Goal: Task Accomplishment & Management: Use online tool/utility

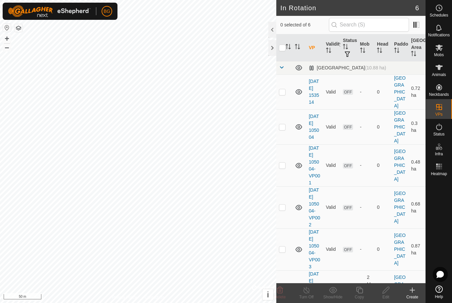
click at [283, 93] on p-checkbox at bounding box center [282, 91] width 7 height 5
click at [279, 290] on icon at bounding box center [280, 290] width 6 height 7
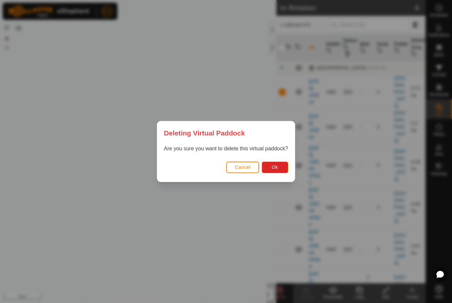
click at [277, 166] on span "Ok" at bounding box center [274, 167] width 6 height 5
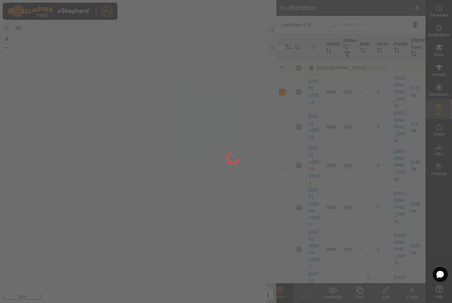
checkbox input "false"
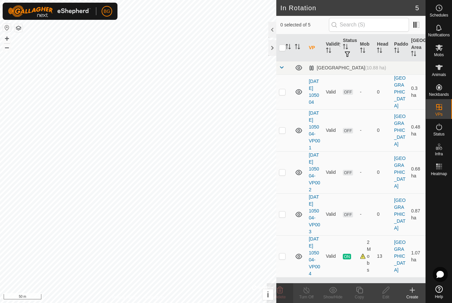
click at [411, 290] on icon at bounding box center [412, 290] width 5 height 0
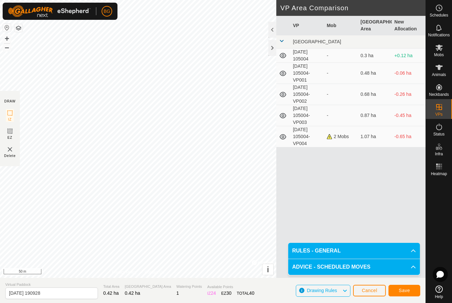
click at [404, 288] on span "Save" at bounding box center [403, 290] width 11 height 5
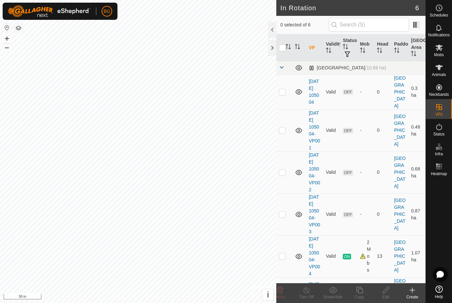
click at [282, 93] on p-checkbox at bounding box center [282, 91] width 7 height 5
checkbox input "false"
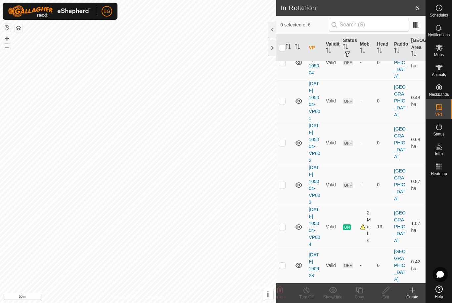
scroll to position [57, 0]
click at [282, 268] on p-checkbox at bounding box center [282, 265] width 7 height 5
checkbox input "true"
click at [357, 289] on icon at bounding box center [359, 290] width 8 height 8
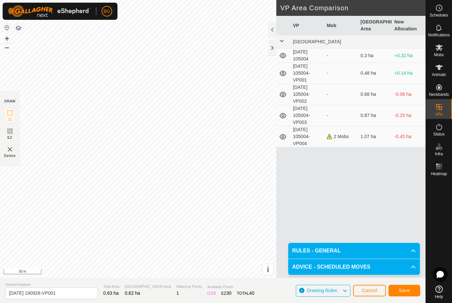
click at [402, 288] on span "Save" at bounding box center [403, 290] width 11 height 5
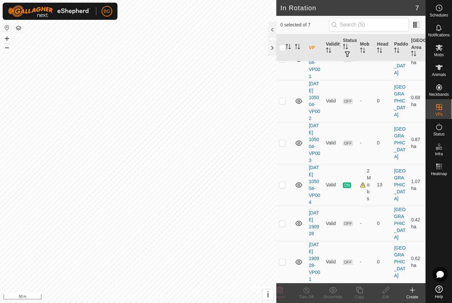
scroll to position [106, 0]
click at [284, 259] on p-checkbox at bounding box center [282, 261] width 7 height 5
checkbox input "true"
click at [358, 289] on icon at bounding box center [359, 290] width 7 height 7
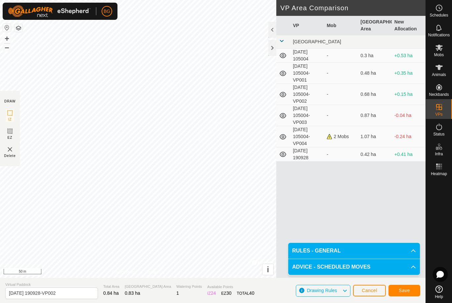
click at [406, 290] on span "Save" at bounding box center [403, 290] width 11 height 5
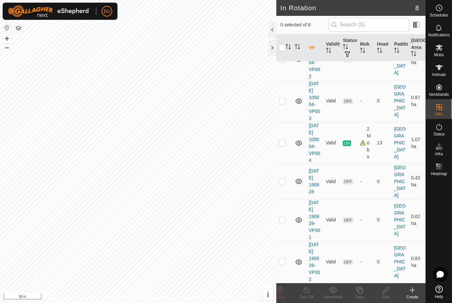
scroll to position [155, 0]
click at [282, 259] on p-checkbox at bounding box center [282, 261] width 7 height 5
checkbox input "true"
click at [358, 291] on icon at bounding box center [359, 290] width 7 height 7
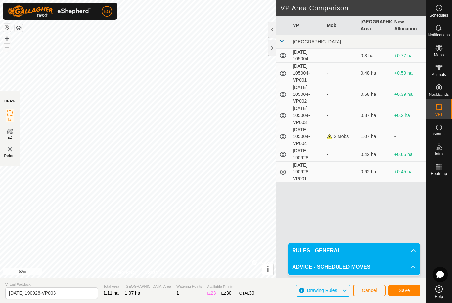
click at [403, 288] on span "Save" at bounding box center [403, 290] width 11 height 5
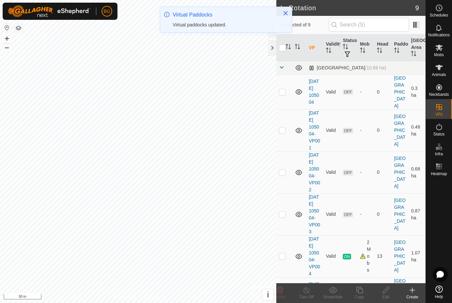
click at [409, 290] on icon at bounding box center [412, 290] width 8 height 8
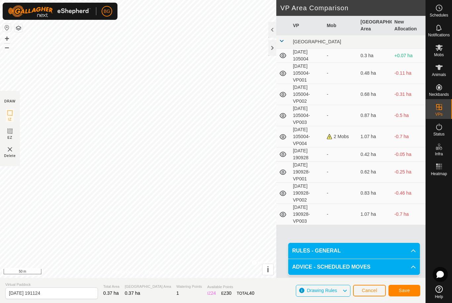
click at [403, 291] on span "Save" at bounding box center [403, 290] width 11 height 5
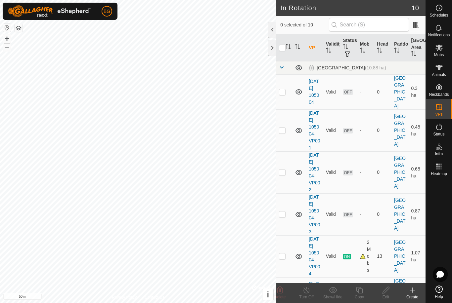
click at [283, 91] on p-checkbox at bounding box center [282, 91] width 7 height 5
checkbox input "true"
click at [283, 133] on p-checkbox at bounding box center [282, 130] width 7 height 5
checkbox input "true"
click at [283, 175] on p-checkbox at bounding box center [282, 172] width 7 height 5
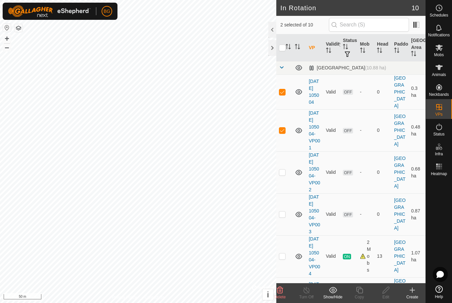
checkbox input "true"
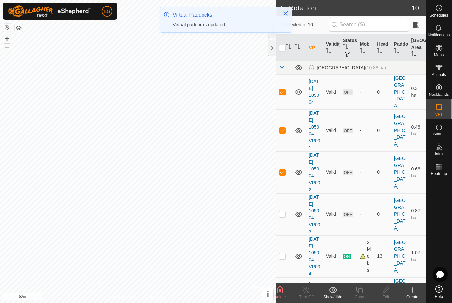
click at [283, 217] on p-checkbox at bounding box center [282, 214] width 7 height 5
checkbox input "true"
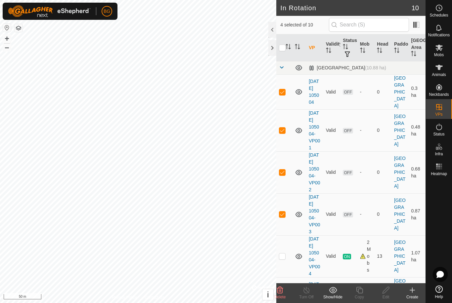
click at [281, 287] on icon at bounding box center [280, 290] width 6 height 7
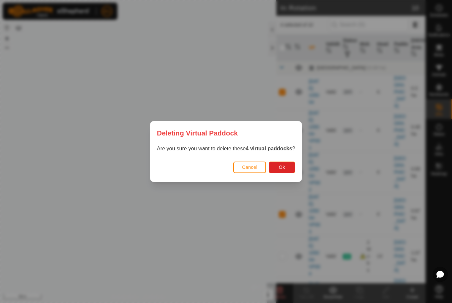
click at [287, 166] on button "Ok" at bounding box center [281, 168] width 26 height 12
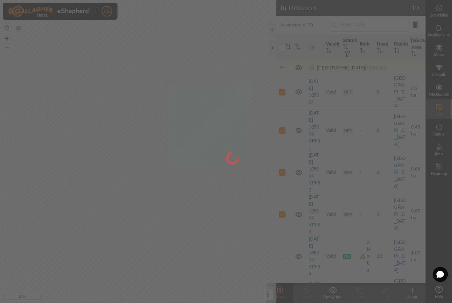
checkbox input "false"
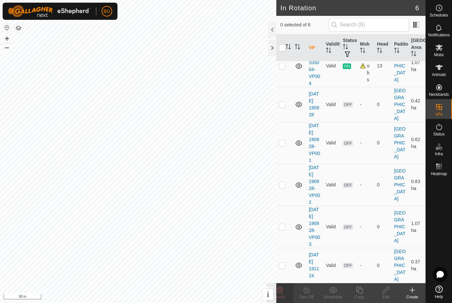
scroll to position [57, 0]
click at [413, 287] on icon at bounding box center [412, 290] width 8 height 8
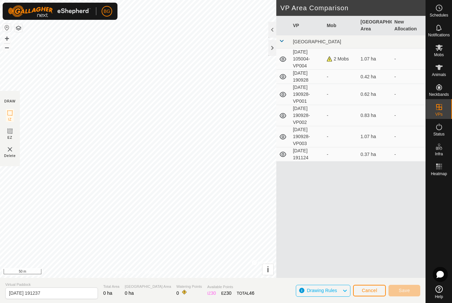
click at [371, 287] on button "Cancel" at bounding box center [369, 291] width 33 height 12
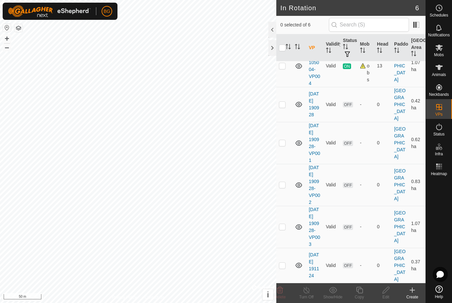
scroll to position [57, 0]
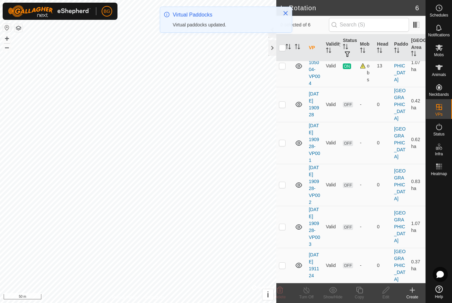
click at [283, 262] on td at bounding box center [284, 265] width 16 height 35
checkbox input "true"
click at [358, 291] on icon at bounding box center [359, 290] width 7 height 7
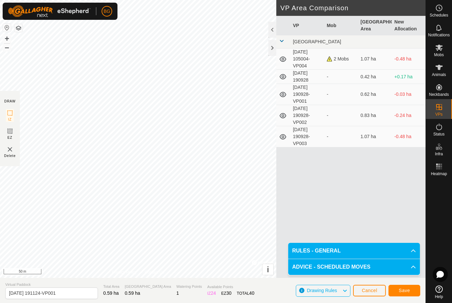
click at [403, 289] on span "Save" at bounding box center [403, 290] width 11 height 5
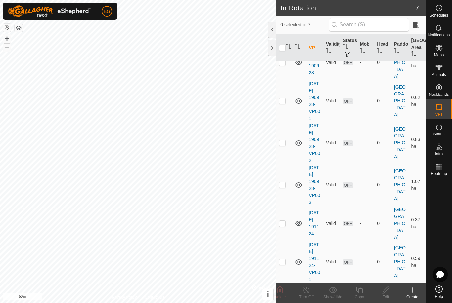
scroll to position [106, 0]
click at [280, 259] on p-checkbox at bounding box center [282, 261] width 7 height 5
checkbox input "true"
click at [358, 291] on icon at bounding box center [359, 290] width 8 height 8
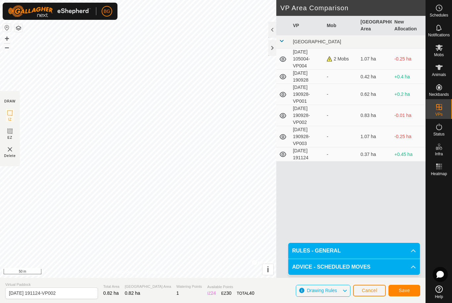
click at [406, 290] on span "Save" at bounding box center [403, 290] width 11 height 5
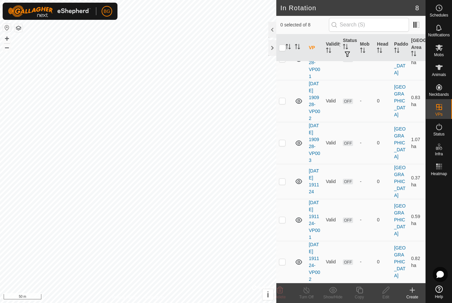
scroll to position [155, 0]
click at [283, 259] on p-checkbox at bounding box center [282, 261] width 7 height 5
checkbox input "true"
click at [359, 293] on icon at bounding box center [359, 290] width 8 height 8
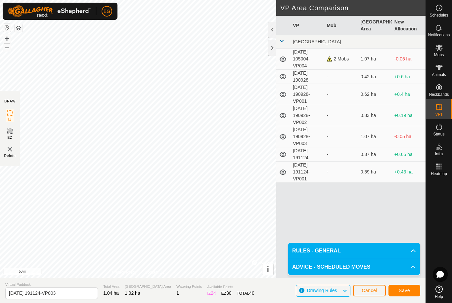
click at [403, 289] on span "Save" at bounding box center [403, 290] width 11 height 5
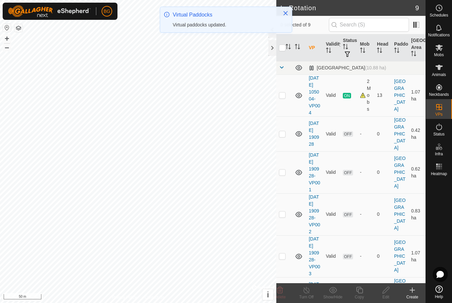
click at [411, 290] on icon at bounding box center [412, 290] width 5 height 0
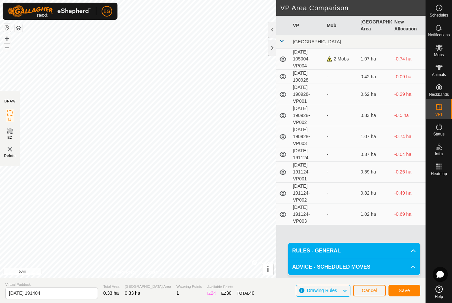
click at [404, 288] on span "Save" at bounding box center [403, 290] width 11 height 5
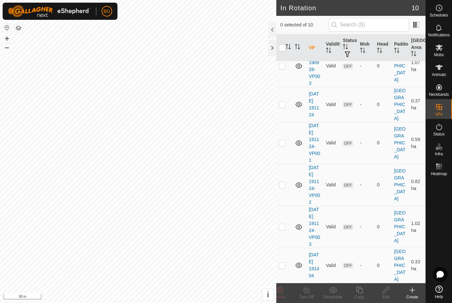
scroll to position [239, 0]
click at [281, 262] on td at bounding box center [284, 265] width 16 height 35
checkbox input "true"
click at [360, 292] on icon at bounding box center [359, 290] width 8 height 8
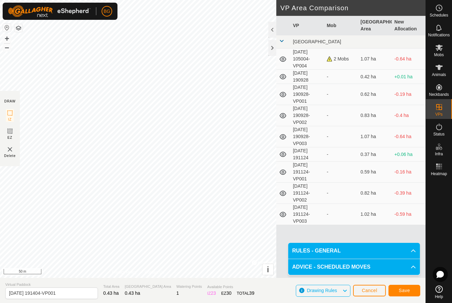
click at [405, 291] on span "Save" at bounding box center [403, 290] width 11 height 5
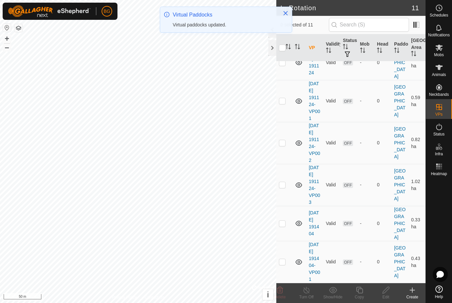
scroll to position [288, 0]
click at [283, 260] on p-checkbox at bounding box center [282, 261] width 7 height 5
checkbox input "true"
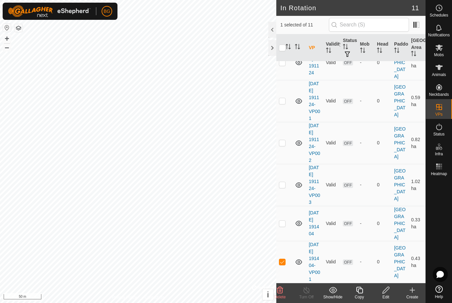
click at [357, 291] on icon at bounding box center [359, 290] width 8 height 8
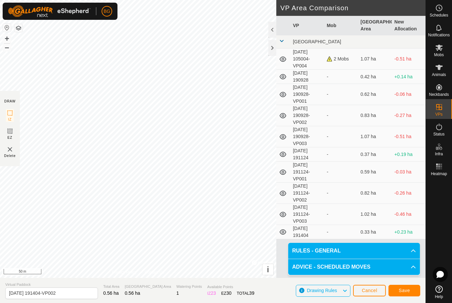
click at [404, 290] on span "Save" at bounding box center [403, 290] width 11 height 5
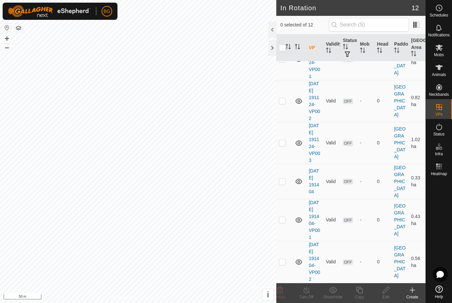
scroll to position [337, 0]
click at [282, 259] on p-checkbox at bounding box center [282, 261] width 7 height 5
checkbox input "true"
click at [359, 290] on icon at bounding box center [359, 290] width 8 height 8
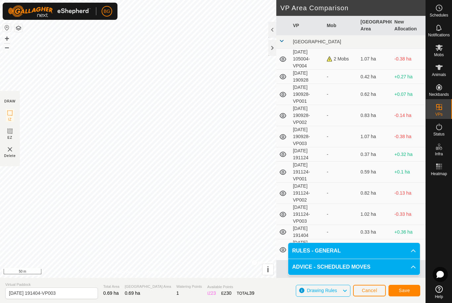
click at [402, 289] on span "Save" at bounding box center [403, 290] width 11 height 5
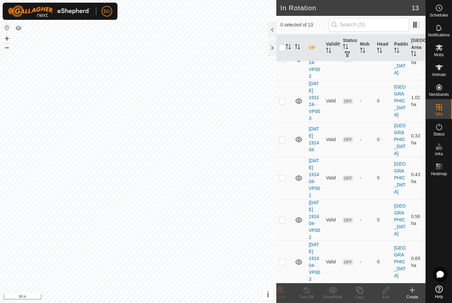
scroll to position [386, 0]
click at [280, 259] on p-checkbox at bounding box center [282, 261] width 7 height 5
checkbox input "true"
click at [361, 292] on icon at bounding box center [359, 290] width 8 height 8
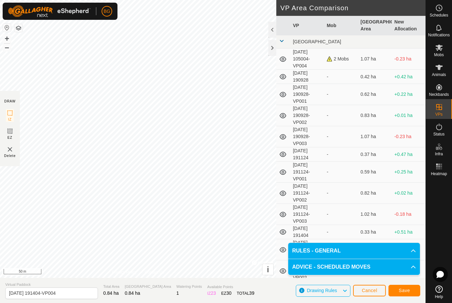
click at [412, 290] on button "Save" at bounding box center [404, 291] width 32 height 12
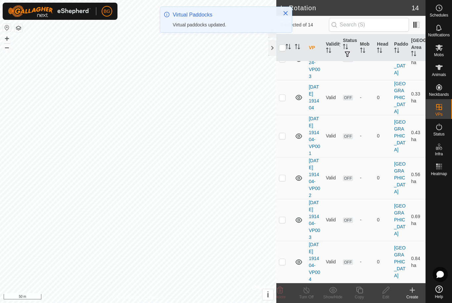
scroll to position [434, 0]
click at [282, 261] on p-checkbox at bounding box center [282, 261] width 7 height 5
checkbox input "true"
click at [359, 286] on icon at bounding box center [359, 290] width 8 height 8
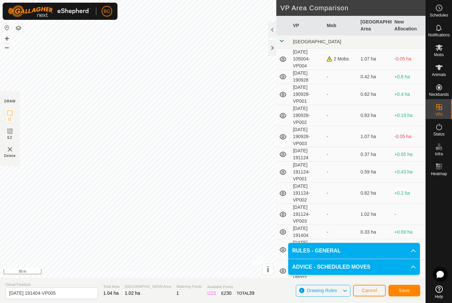
click at [406, 287] on button "Save" at bounding box center [404, 291] width 32 height 12
